Goal: Obtain resource: Obtain resource

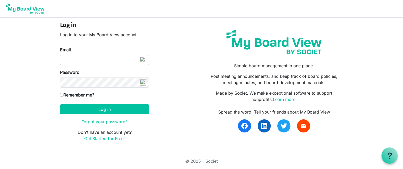
click at [75, 66] on form "Log in Log in to your My Board View account Email Password Remember me? [GEOGRA…" at bounding box center [104, 82] width 89 height 120
click at [74, 61] on input "Email" at bounding box center [104, 60] width 89 height 10
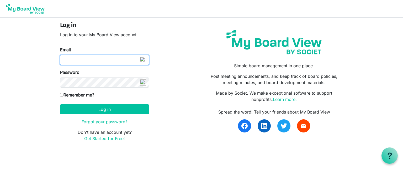
click at [129, 63] on input "Email" at bounding box center [104, 60] width 89 height 10
type input "karen@coffeenewsgb.ca"
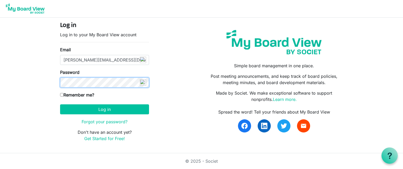
click at [60, 104] on button "Log in" at bounding box center [104, 109] width 89 height 10
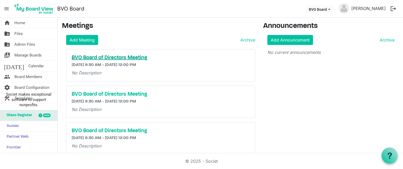
click at [116, 58] on h5 "BVO Board of Directors Meeting" at bounding box center [161, 58] width 178 height 6
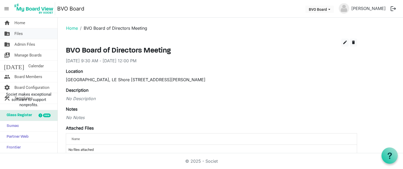
click at [18, 33] on span "Files" at bounding box center [18, 33] width 8 height 10
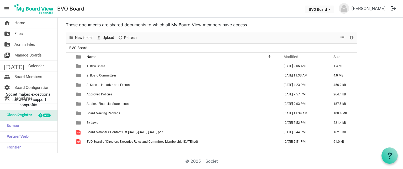
scroll to position [12, 0]
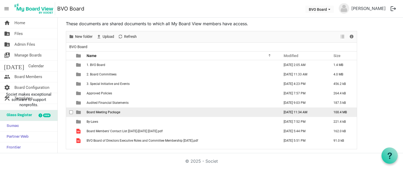
click at [163, 113] on td "Board Meeting Package" at bounding box center [181, 111] width 193 height 9
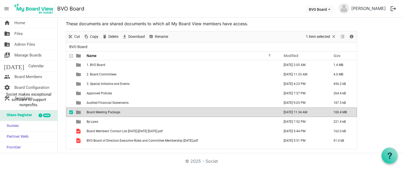
click at [164, 113] on td "Board Meeting Package" at bounding box center [181, 111] width 193 height 9
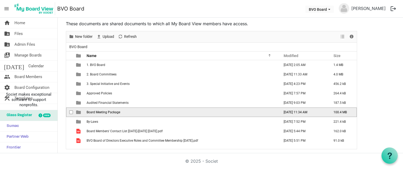
click at [164, 113] on td "Board Meeting Package" at bounding box center [181, 111] width 193 height 9
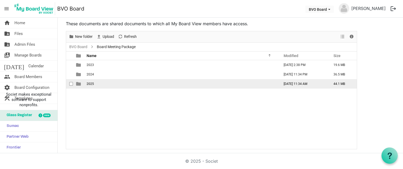
click at [89, 82] on span "2025" at bounding box center [90, 84] width 7 height 4
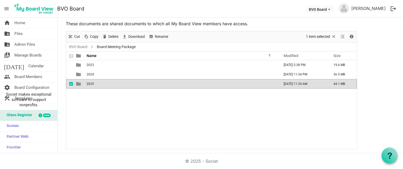
click at [89, 82] on span "2025" at bounding box center [90, 84] width 7 height 4
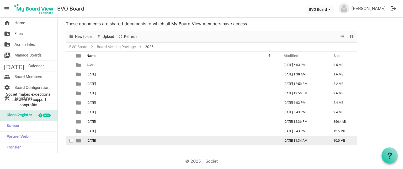
click at [89, 139] on span "September 25, 2025" at bounding box center [91, 140] width 9 height 4
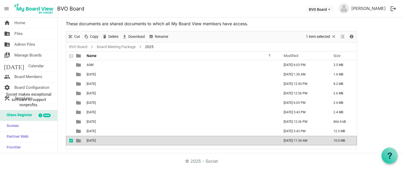
click at [89, 139] on span "September 25, 2025" at bounding box center [91, 140] width 9 height 4
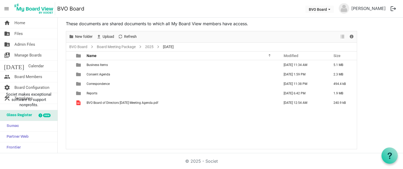
click at [89, 139] on div "Business Items September 25, 2025 11:34 AM 5.1 MB Consent Agenda September 24, …" at bounding box center [211, 104] width 291 height 89
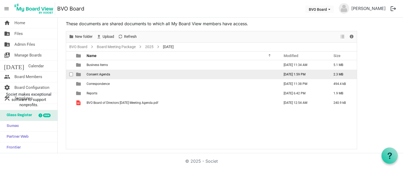
click at [101, 75] on span "Consent Agenda" at bounding box center [99, 74] width 24 height 4
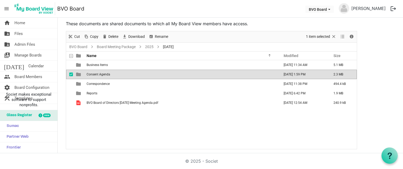
click at [101, 75] on span "Consent Agenda" at bounding box center [99, 74] width 24 height 4
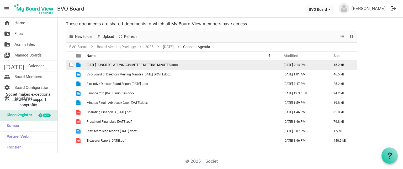
click at [123, 63] on span "2025 SEPT 12 DONOR RELATIONS COMMITTEE MEETING MINUTES.docx" at bounding box center [133, 65] width 92 height 4
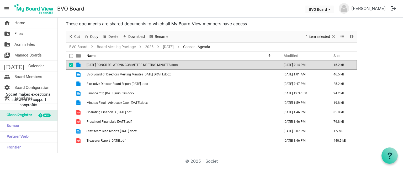
click at [123, 63] on span "2025 SEPT 12 DONOR RELATIONS COMMITTEE MEETING MINUTES.docx" at bounding box center [133, 65] width 92 height 4
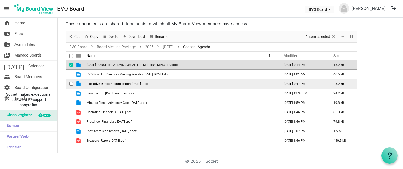
click at [125, 84] on span "Executive Director Board Report September 2025.docx" at bounding box center [118, 84] width 62 height 4
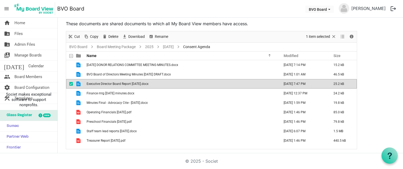
click at [125, 84] on span "Executive Director Board Report September 2025.docx" at bounding box center [118, 84] width 62 height 4
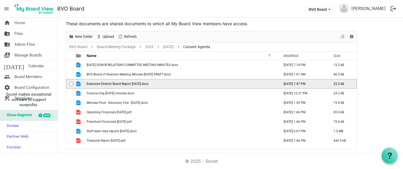
click at [125, 84] on span "Executive Director Board Report September 2025.docx" at bounding box center [118, 84] width 62 height 4
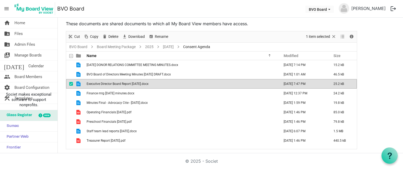
click at [125, 84] on span "Executive Director Board Report September 2025.docx" at bounding box center [118, 84] width 62 height 4
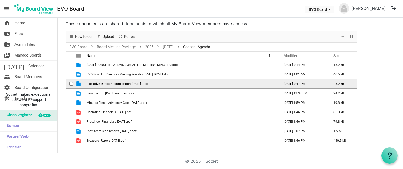
click at [125, 84] on span "Executive Director Board Report September 2025.docx" at bounding box center [118, 84] width 62 height 4
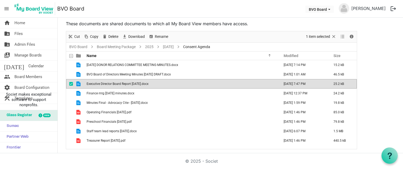
click at [206, 80] on td "Executive Director Board Report September 2025.docx" at bounding box center [181, 83] width 193 height 9
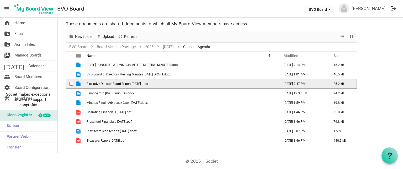
click at [206, 81] on td "Executive Director Board Report September 2025.docx" at bounding box center [181, 83] width 193 height 9
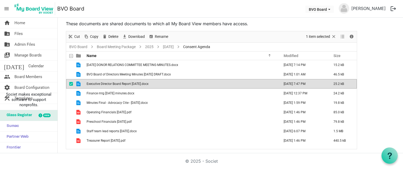
click at [206, 83] on td "Executive Director Board Report September 2025.docx" at bounding box center [181, 83] width 193 height 9
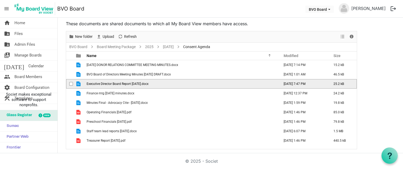
click at [206, 83] on td "Executive Director Board Report September 2025.docx" at bounding box center [181, 83] width 193 height 9
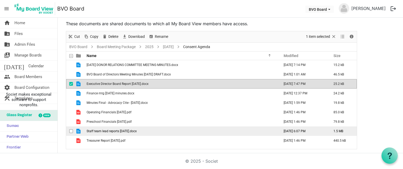
click at [158, 130] on td "Staff team lead reports September 2025.docx" at bounding box center [181, 130] width 193 height 9
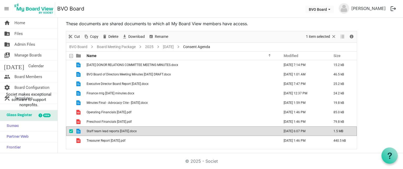
click at [158, 130] on td "Staff team lead reports September 2025.docx" at bounding box center [181, 130] width 193 height 9
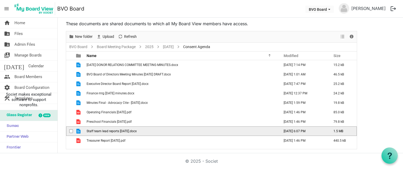
click at [158, 130] on td "Staff team lead reports September 2025.docx" at bounding box center [181, 130] width 193 height 9
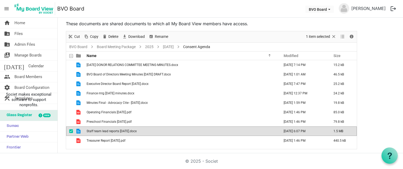
click at [158, 130] on td "Staff team lead reports September 2025.docx" at bounding box center [181, 130] width 193 height 9
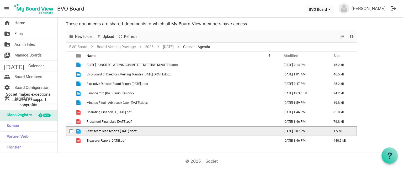
click at [137, 132] on span "Staff team lead reports September 2025.docx" at bounding box center [112, 131] width 50 height 4
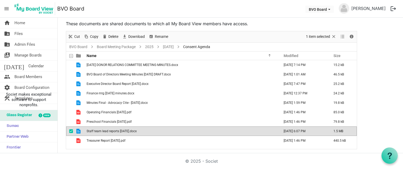
click at [137, 132] on span "Staff team lead reports September 2025.docx" at bounding box center [112, 131] width 50 height 4
click at [162, 130] on td "Staff team lead reports September 2025.docx" at bounding box center [181, 130] width 193 height 9
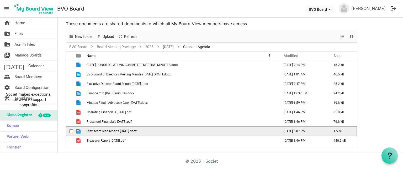
click at [162, 130] on td "Staff team lead reports September 2025.docx" at bounding box center [181, 130] width 193 height 9
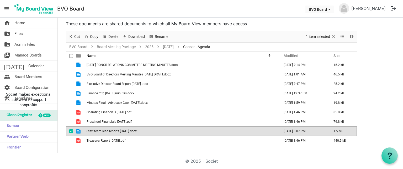
click at [162, 130] on td "Staff team lead reports September 2025.docx" at bounding box center [181, 130] width 193 height 9
click at [111, 129] on span "Staff team lead reports September 2025.docx" at bounding box center [112, 131] width 50 height 4
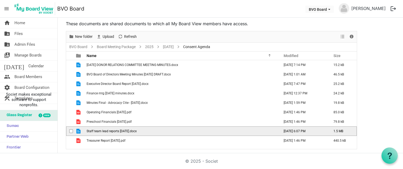
click at [111, 129] on span "Staff team lead reports September 2025.docx" at bounding box center [112, 131] width 50 height 4
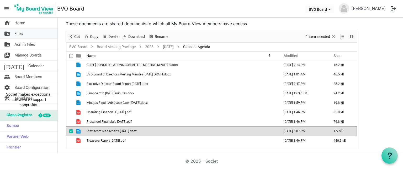
click at [25, 33] on link "folder_shared Files" at bounding box center [28, 33] width 57 height 10
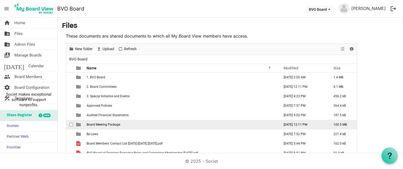
click at [111, 124] on span "Board Meeting Package" at bounding box center [104, 124] width 34 height 4
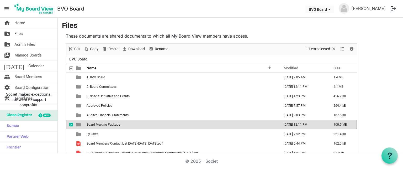
click at [111, 124] on span "Board Meeting Package" at bounding box center [104, 124] width 34 height 4
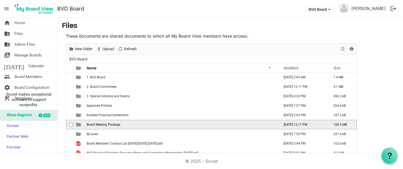
click at [111, 124] on span "Board Meeting Package" at bounding box center [104, 124] width 34 height 4
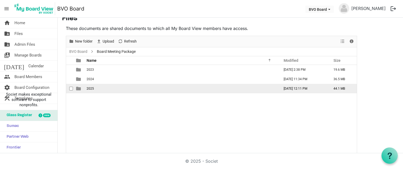
click at [90, 88] on span "2025" at bounding box center [90, 89] width 7 height 4
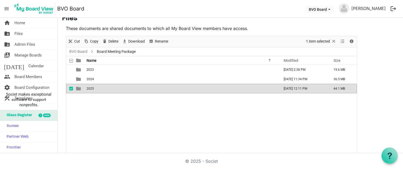
click at [90, 88] on span "2025" at bounding box center [90, 89] width 7 height 4
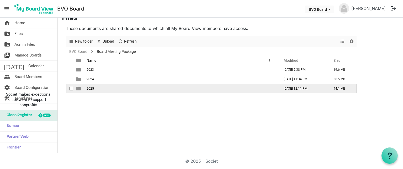
click at [90, 88] on span "2025" at bounding box center [90, 89] width 7 height 4
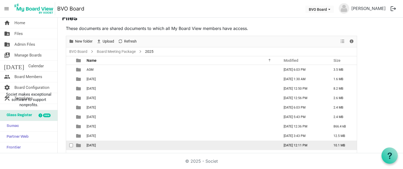
click at [95, 143] on span "September 25, 2025" at bounding box center [91, 145] width 9 height 4
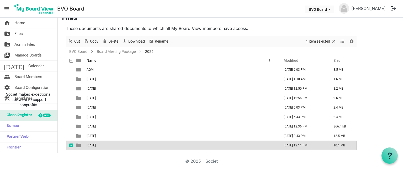
click at [95, 143] on span "September 25, 2025" at bounding box center [91, 145] width 9 height 4
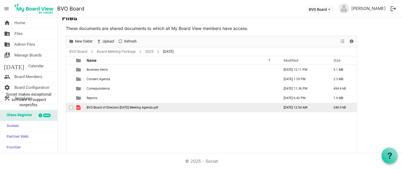
click at [109, 106] on span "BVO Board of Directors September 25 2025 Meeting Agenda.pdf" at bounding box center [123, 107] width 72 height 4
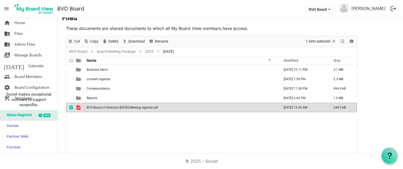
click at [109, 106] on span "BVO Board of Directors September 25 2025 Meeting Agenda.pdf" at bounding box center [123, 107] width 72 height 4
